Goal: Entertainment & Leisure: Browse casually

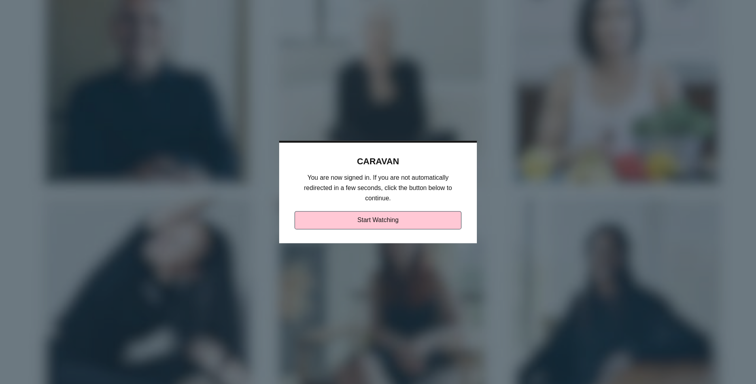
click at [357, 212] on link "Start Watching" at bounding box center [378, 220] width 167 height 18
